Goal: Communication & Community: Share content

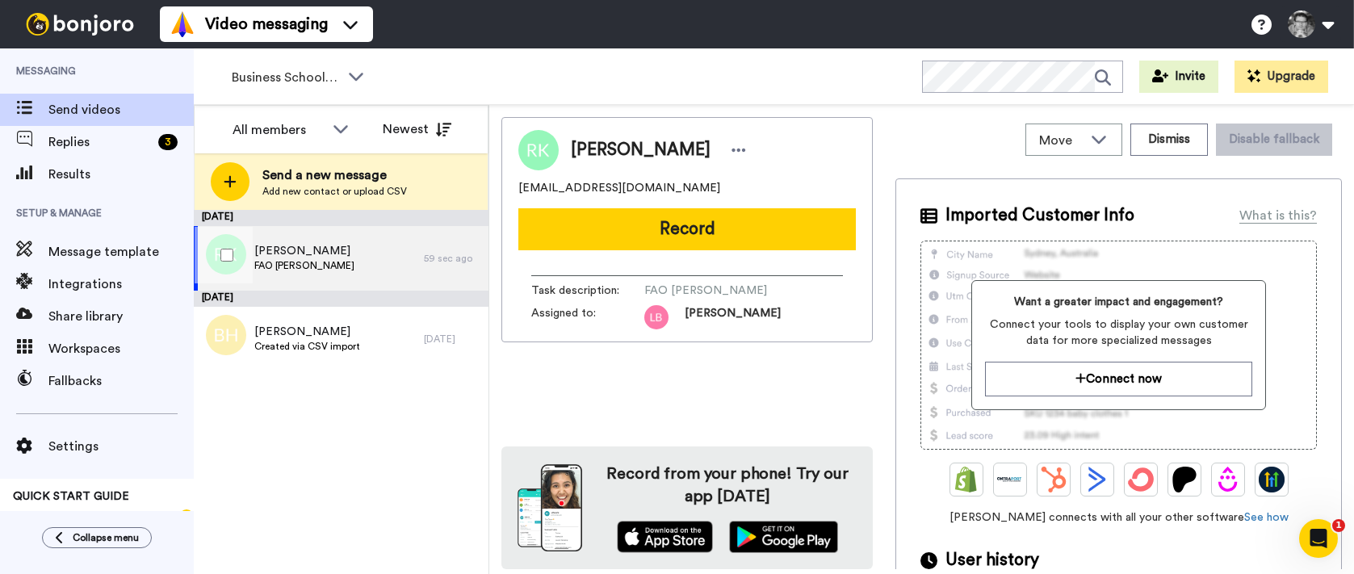
click at [313, 263] on span "FAO [PERSON_NAME]" at bounding box center [304, 265] width 100 height 13
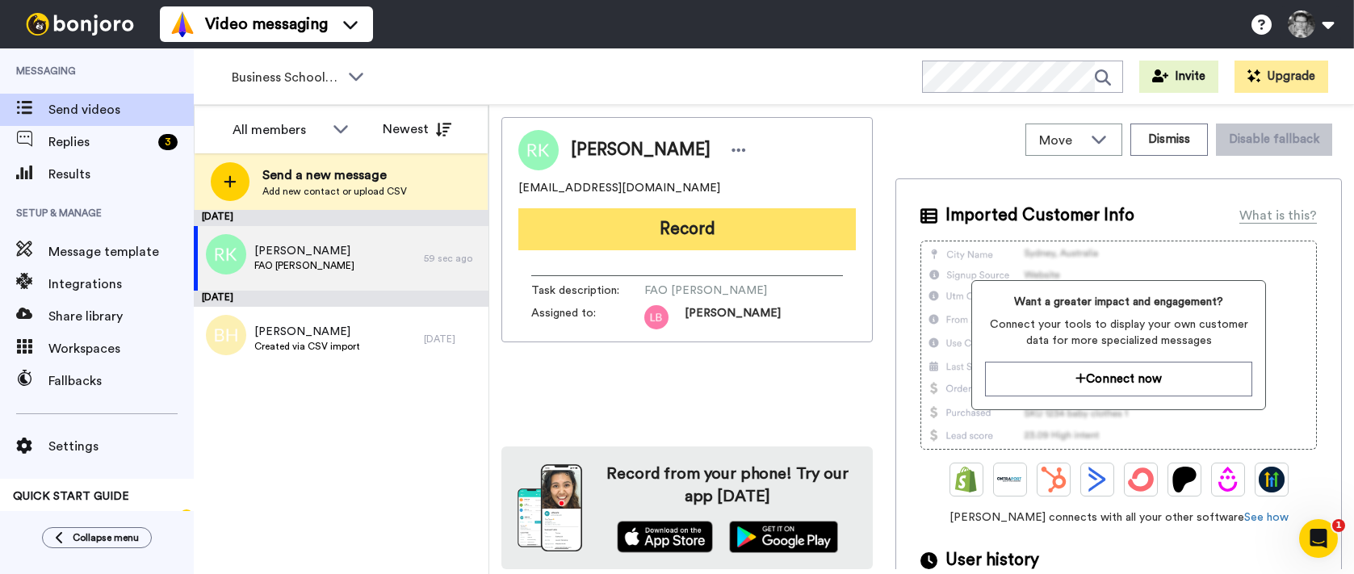
click at [711, 231] on button "Record" at bounding box center [687, 229] width 338 height 42
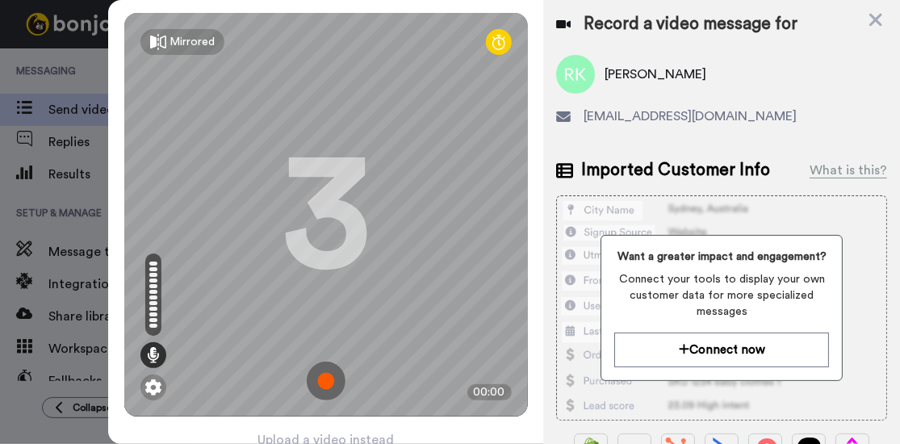
click at [318, 392] on img at bounding box center [326, 381] width 39 height 39
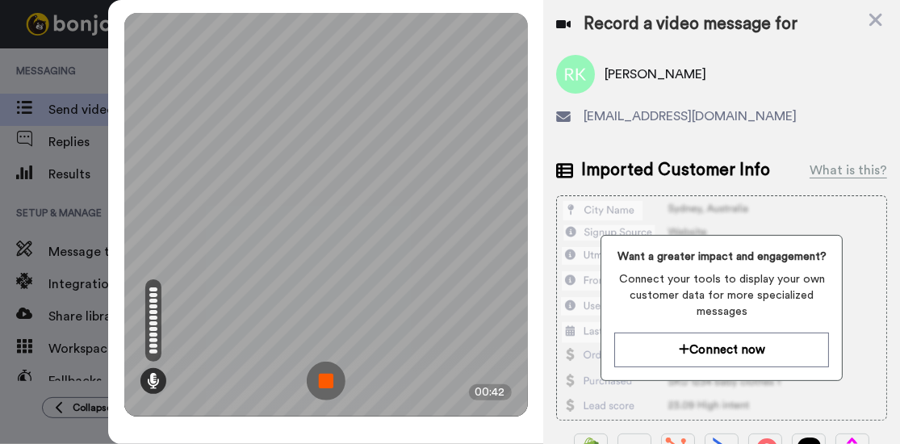
click at [329, 384] on img at bounding box center [326, 381] width 39 height 39
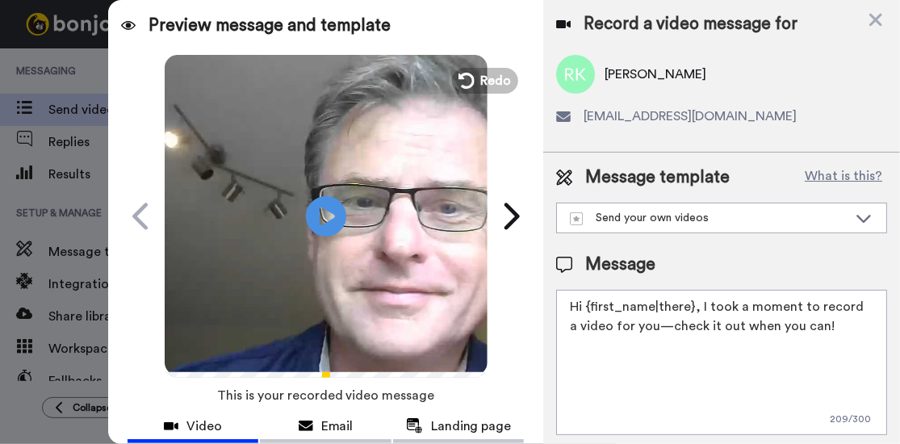
click at [845, 330] on textarea "Hi {first_name|there}, I took a moment to record a video for you—check it out w…" at bounding box center [721, 362] width 331 height 145
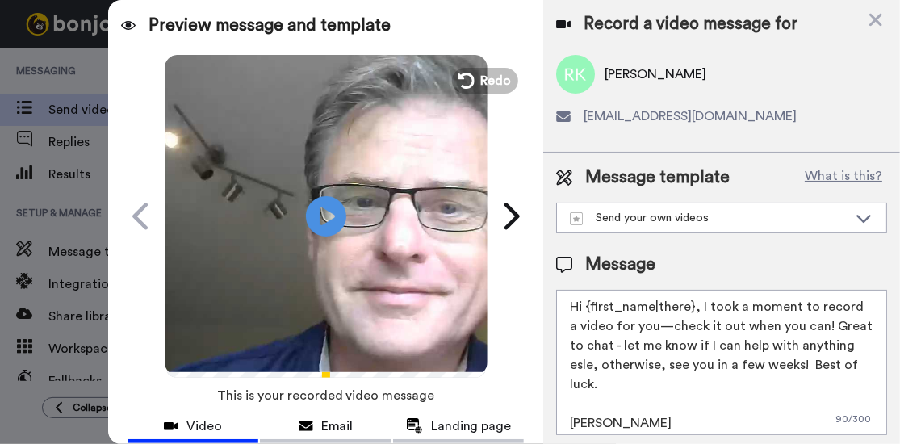
drag, startPoint x: 676, startPoint y: 366, endPoint x: 667, endPoint y: 363, distance: 9.5
click at [665, 364] on textarea "Hi {first_name|there}, I took a moment to record a video for you—check it out w…" at bounding box center [721, 362] width 331 height 145
click at [669, 365] on textarea "Hi {first_name|there}, I took a moment to record a video for you—check it out w…" at bounding box center [721, 362] width 331 height 145
click at [663, 369] on textarea "Hi {first_name|there}, I took a moment to record a video for you—check it out w…" at bounding box center [721, 362] width 331 height 145
type textarea "Hi {first_name|there}, I took a moment to record a video for you—check it out w…"
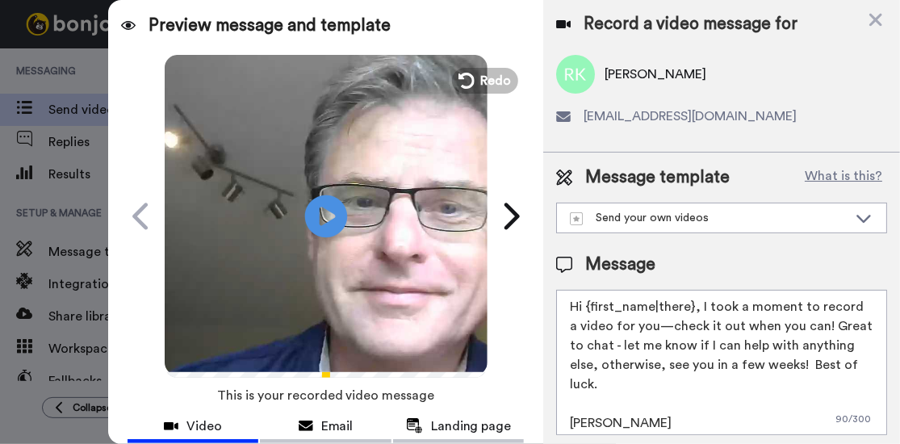
click at [333, 212] on icon at bounding box center [325, 216] width 43 height 43
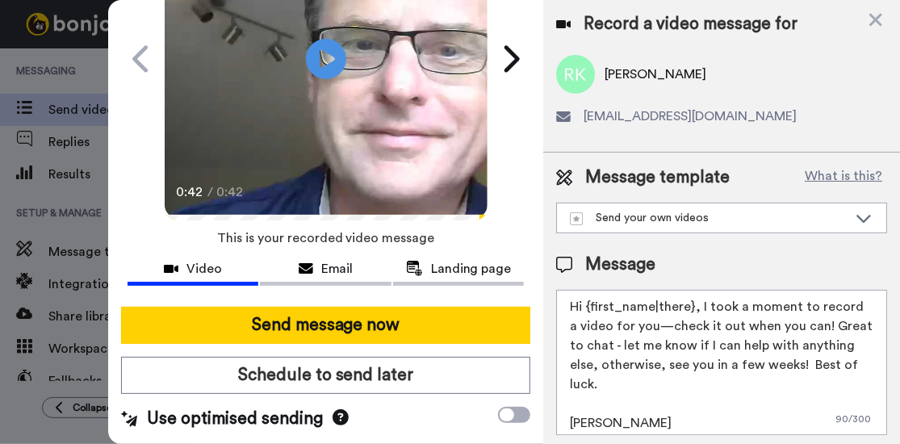
scroll to position [4, 0]
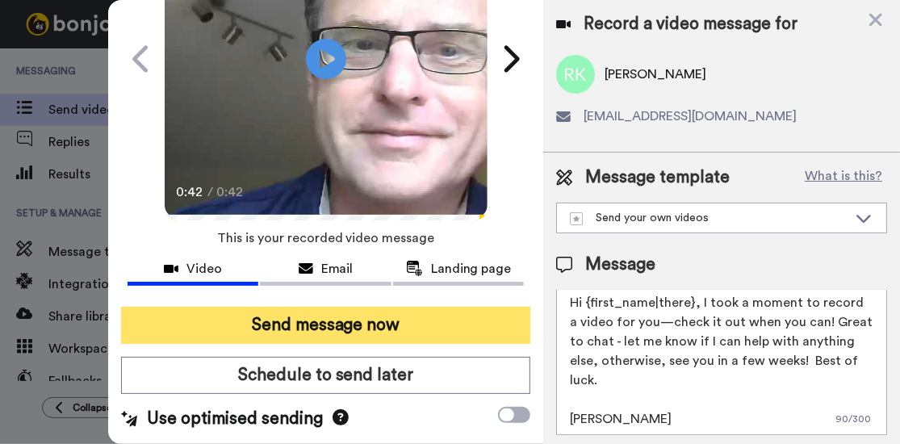
drag, startPoint x: 417, startPoint y: 321, endPoint x: 859, endPoint y: 329, distance: 441.8
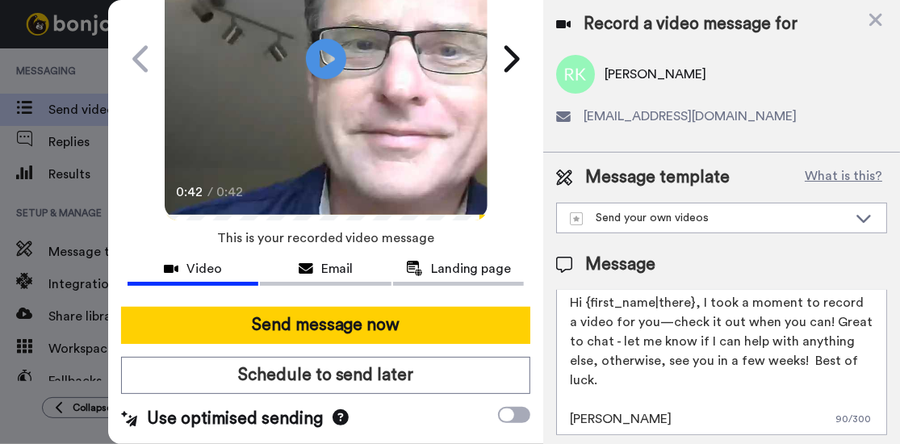
click at [417, 321] on button "Send message now" at bounding box center [326, 325] width 410 height 37
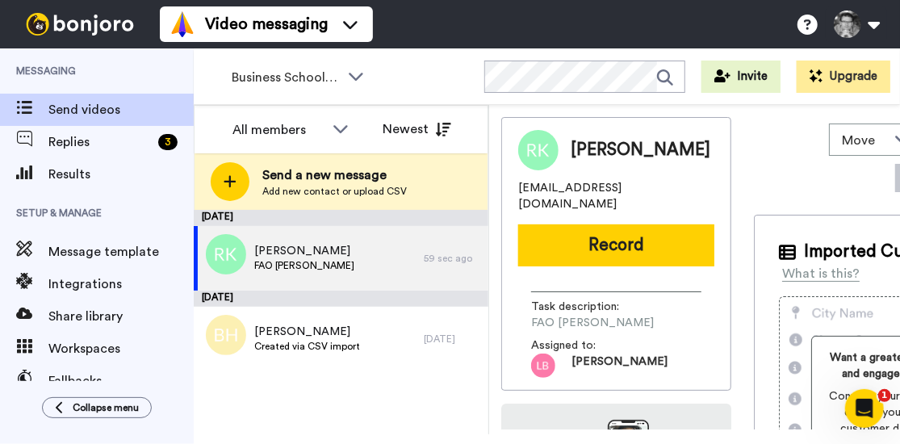
scroll to position [0, 0]
